Goal: Information Seeking & Learning: Compare options

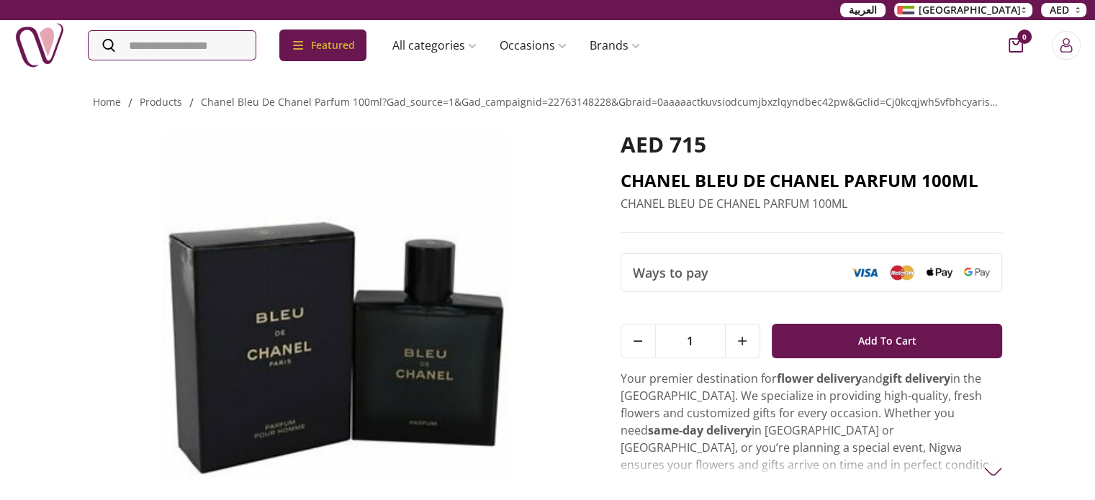
click at [760, 182] on h2 "CHANEL BLEU DE CHANEL PARFUM 100ML" at bounding box center [812, 180] width 382 height 23
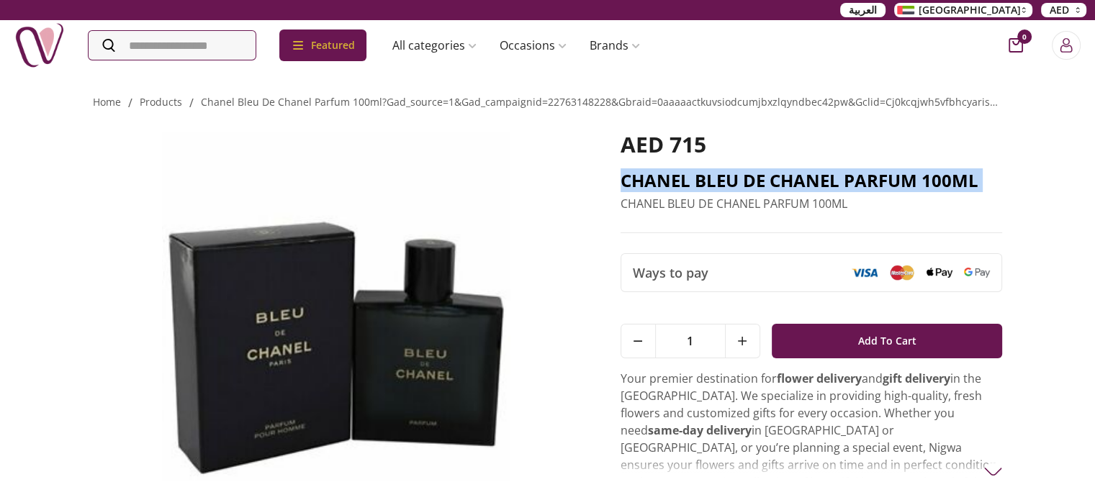
click at [760, 182] on h2 "CHANEL BLEU DE CHANEL PARFUM 100ML" at bounding box center [812, 180] width 382 height 23
copy h2 "CHANEL BLEU DE CHANEL PARFUM 100ML"
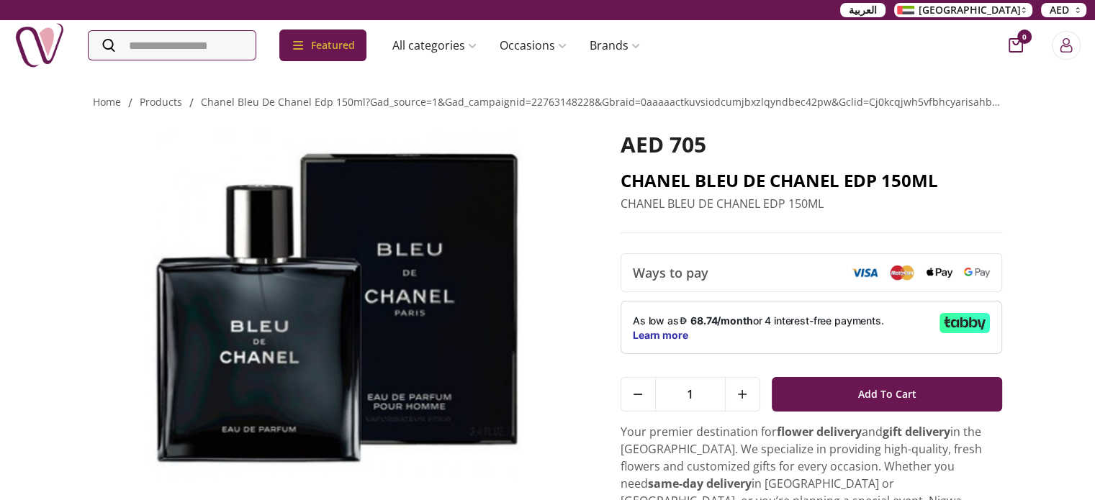
click at [712, 183] on h2 "CHANEL BLEU DE CHANEL EDP 150ML" at bounding box center [812, 180] width 382 height 23
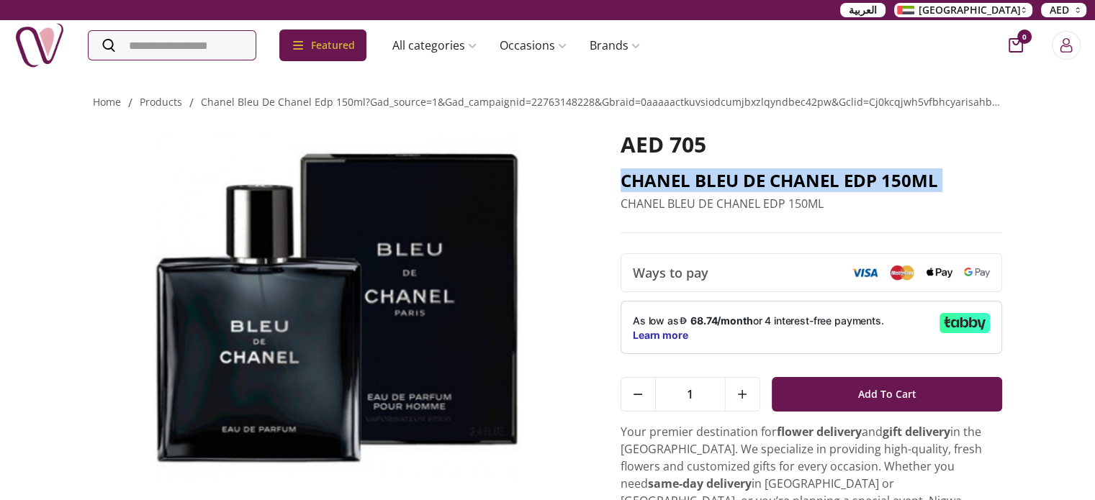
click at [712, 183] on h2 "CHANEL BLEU DE CHANEL EDP 150ML" at bounding box center [812, 180] width 382 height 23
copy h2 "CHANEL BLEU DE CHANEL EDP 150ML"
